Goal: Information Seeking & Learning: Learn about a topic

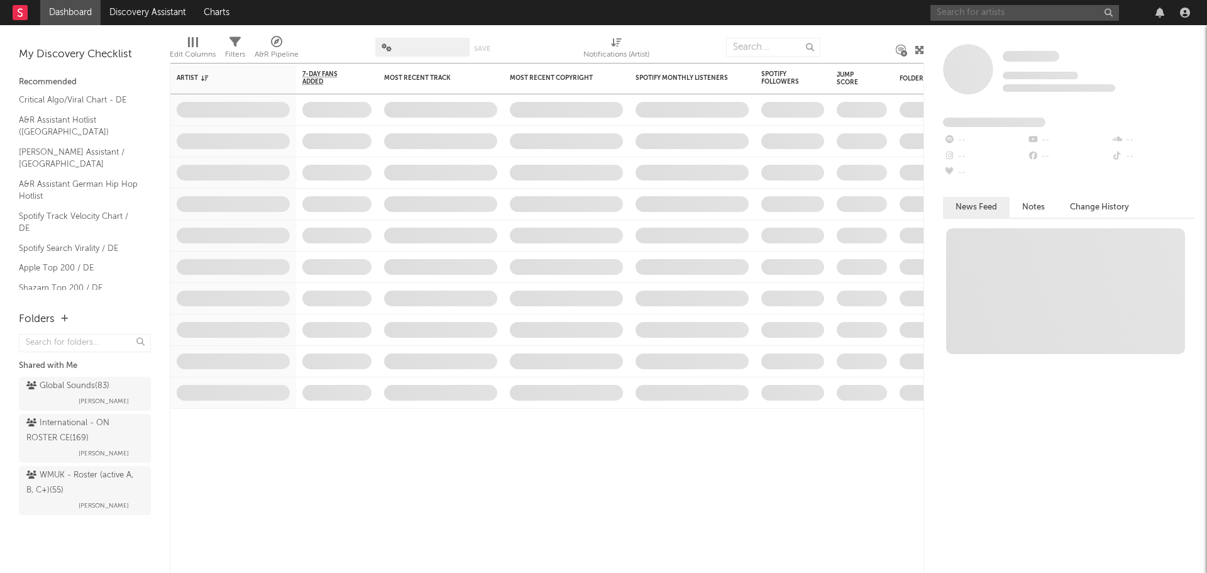
click at [1013, 14] on input "text" at bounding box center [1025, 13] width 189 height 16
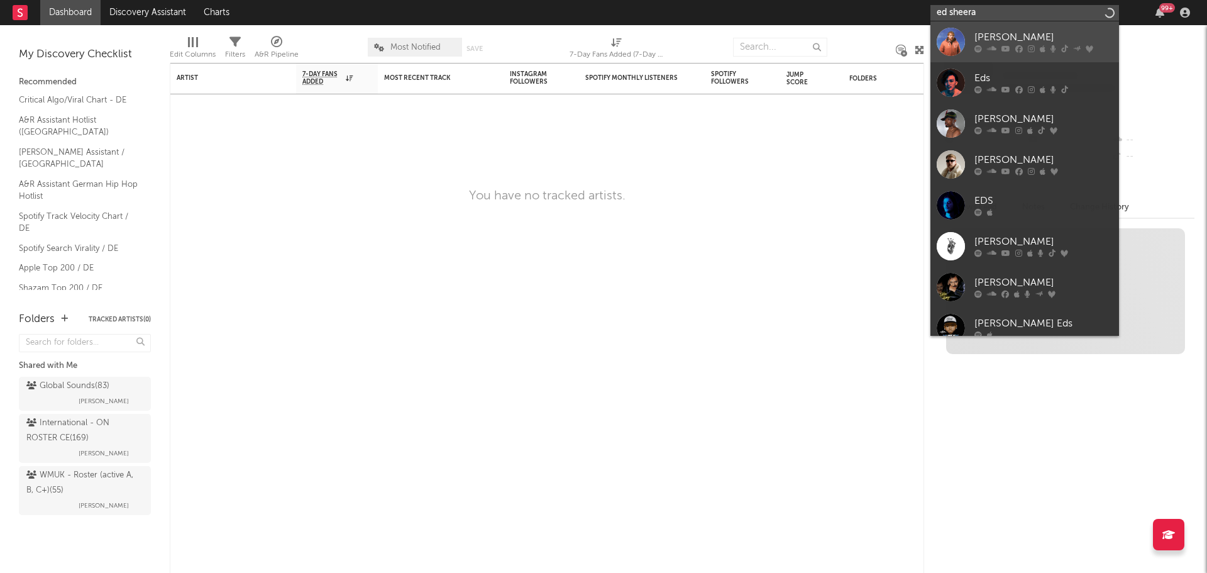
type input "ed sheera"
click at [984, 31] on div "[PERSON_NAME]" at bounding box center [1044, 37] width 138 height 15
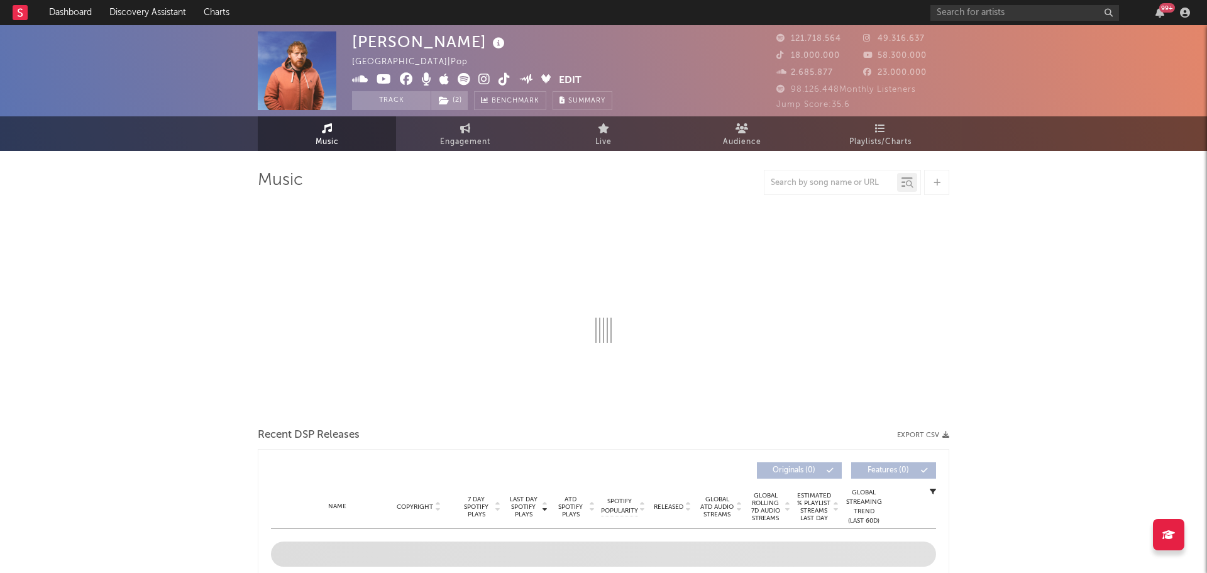
select select "6m"
